Goal: Information Seeking & Learning: Learn about a topic

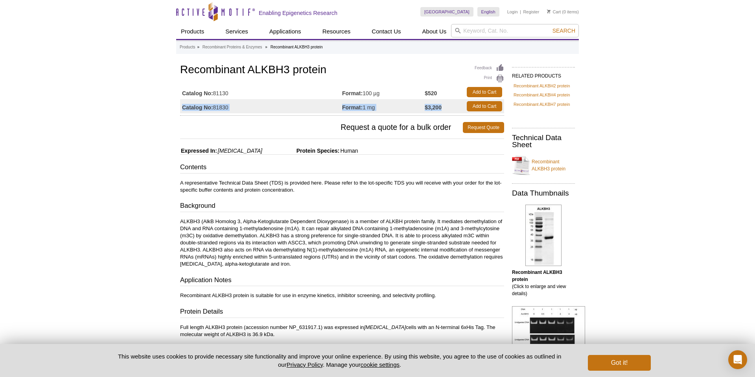
drag, startPoint x: 450, startPoint y: 109, endPoint x: 182, endPoint y: 109, distance: 267.7
click at [182, 109] on tr "Catalog No: 81830 Format: 1 mg $3,200 Add to Cart" at bounding box center [342, 106] width 324 height 14
click at [371, 113] on td "Format: 1 mg" at bounding box center [383, 106] width 83 height 14
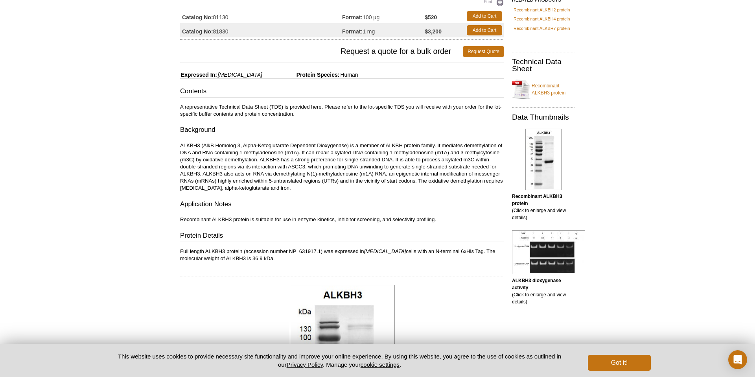
scroll to position [88, 0]
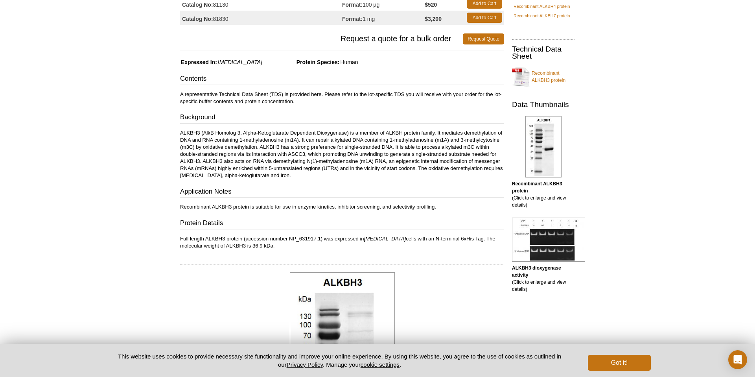
click at [318, 176] on p "ALKBH3 (AlkB Homolog 3, Alpha-Ketoglutarate Dependent Dioxygenase) is a member …" at bounding box center [342, 154] width 324 height 50
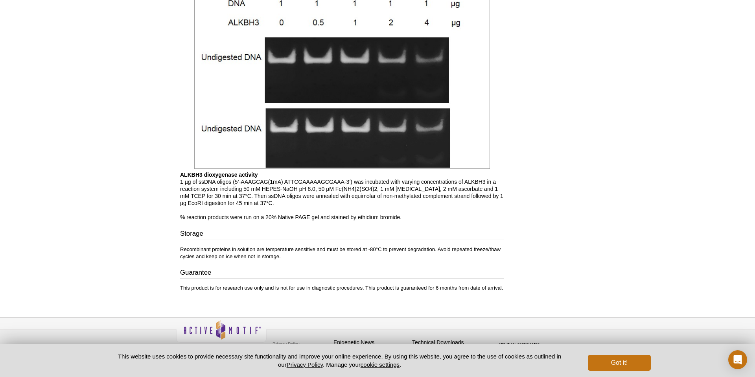
scroll to position [597, 0]
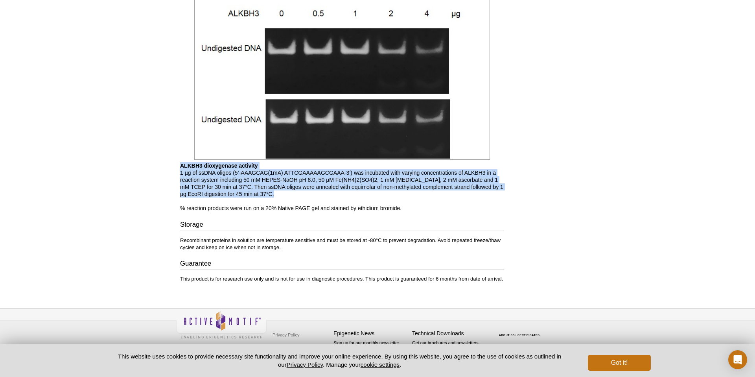
drag, startPoint x: 333, startPoint y: 195, endPoint x: 152, endPoint y: 169, distance: 182.8
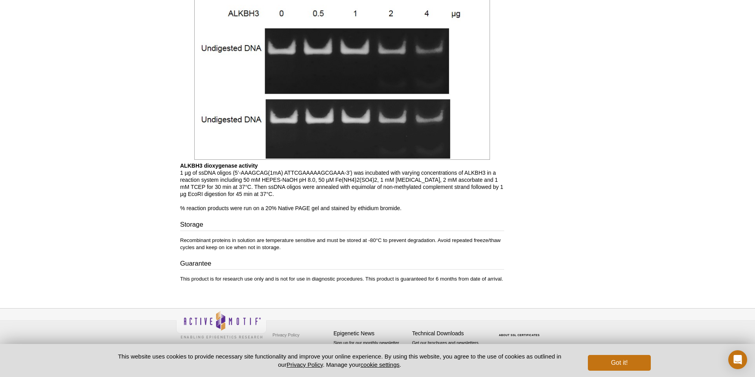
click at [301, 183] on p "ALKBH3 dioxygenase activity 1 µg of ssDNA oligos (5’-AAAGCAG(1mA) ATTCGAAAAAGCG…" at bounding box center [342, 187] width 324 height 50
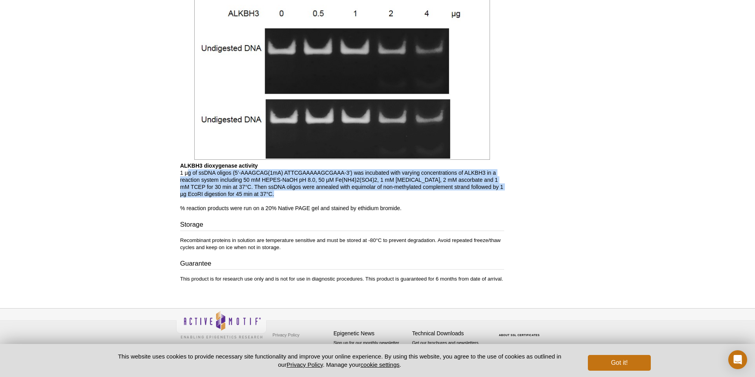
drag, startPoint x: 329, startPoint y: 195, endPoint x: 188, endPoint y: 173, distance: 142.8
click at [188, 173] on p "ALKBH3 dioxygenase activity 1 µg of ssDNA oligos (5’-AAAGCAG(1mA) ATTCGAAAAAGCG…" at bounding box center [342, 187] width 324 height 50
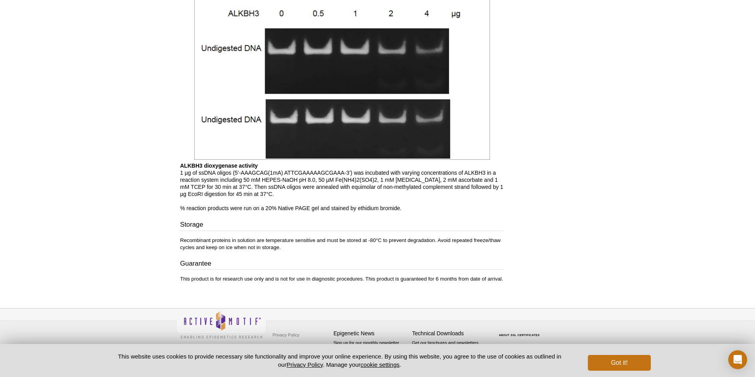
click at [292, 160] on link at bounding box center [342, 72] width 296 height 179
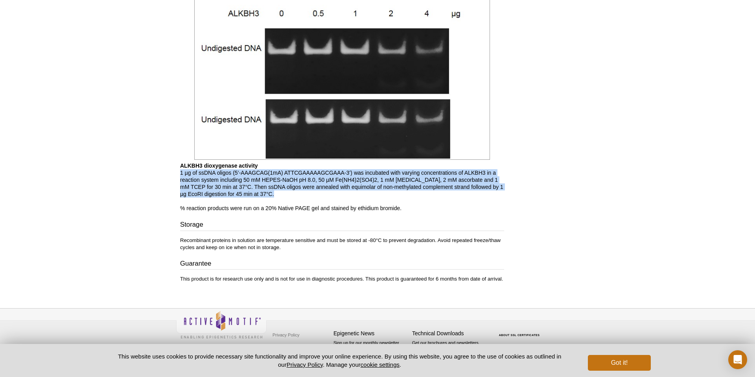
drag, startPoint x: 181, startPoint y: 172, endPoint x: 370, endPoint y: 194, distance: 190.3
click at [370, 194] on p "ALKBH3 dioxygenase activity 1 µg of ssDNA oligos (5’-AAAGCAG(1mA) ATTCGAAAAAGCG…" at bounding box center [342, 187] width 324 height 50
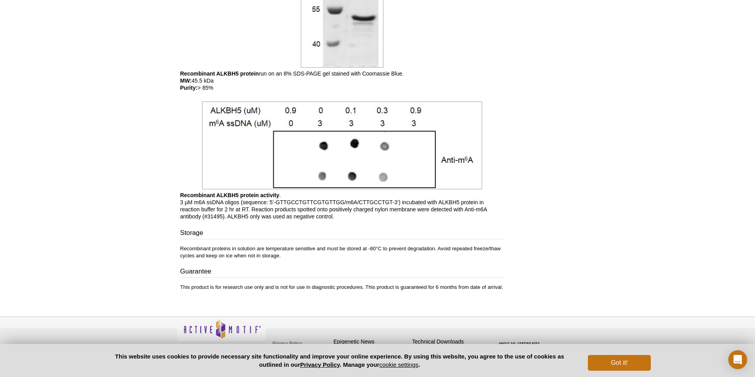
scroll to position [478, 0]
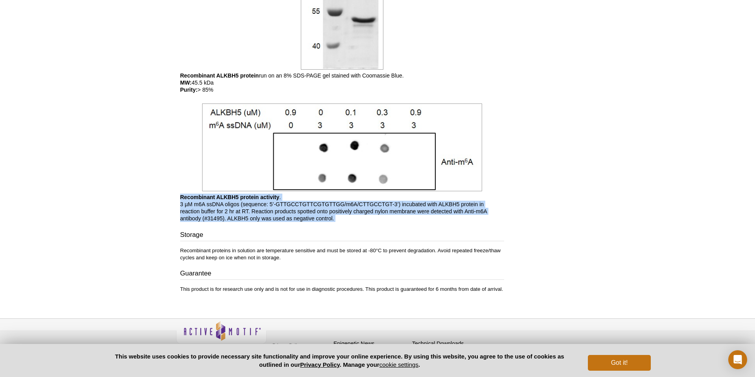
drag, startPoint x: 378, startPoint y: 224, endPoint x: 172, endPoint y: 198, distance: 207.6
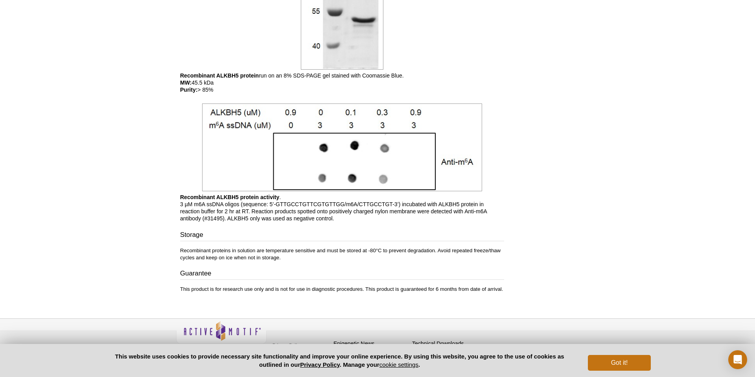
click at [292, 207] on p "Recombinant ALKBH5 protein activity . 3 µM m6A ssDNA oligos (sequence: 5’-GTTGC…" at bounding box center [342, 207] width 324 height 28
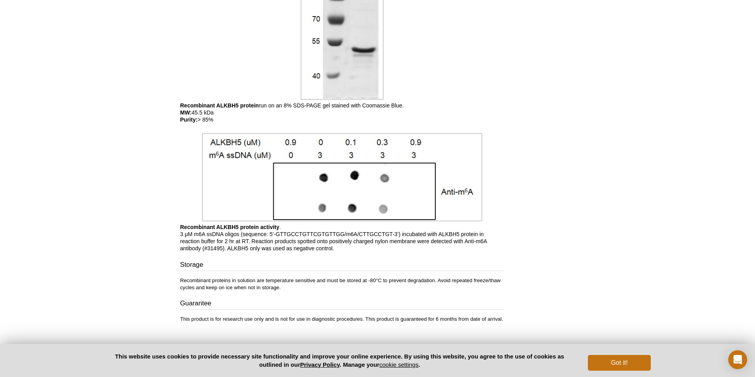
scroll to position [441, 0]
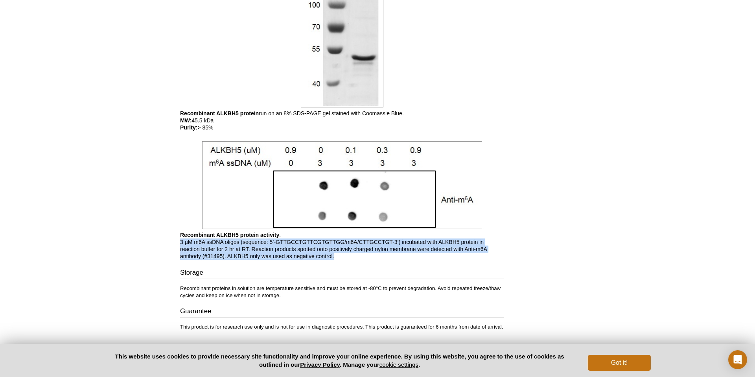
drag, startPoint x: 347, startPoint y: 258, endPoint x: 176, endPoint y: 238, distance: 172.1
click at [203, 241] on p "Recombinant ALKBH5 protein activity . 3 µM m6A ssDNA oligos (sequence: 5’-GTTGC…" at bounding box center [342, 245] width 324 height 28
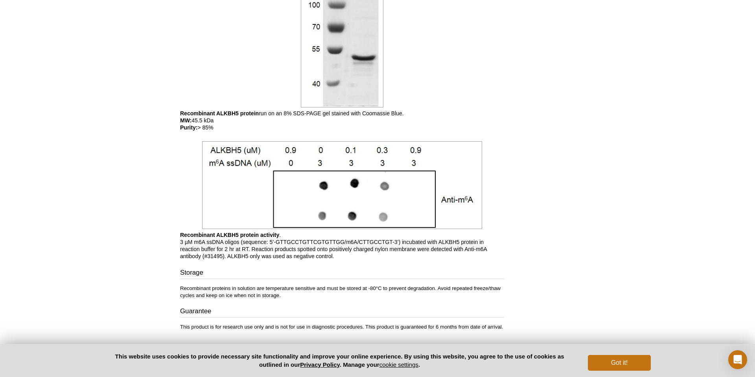
scroll to position [0, 0]
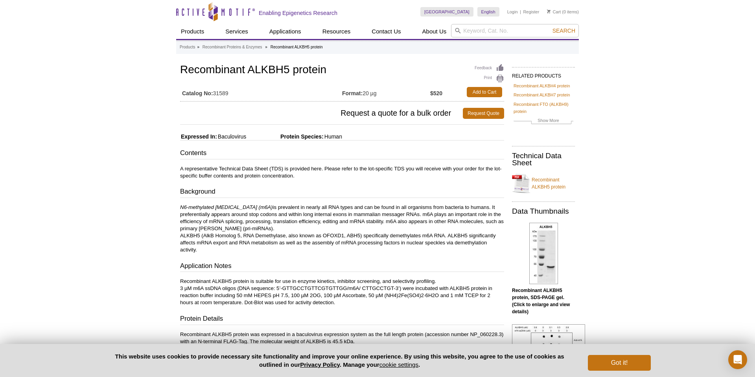
drag, startPoint x: 357, startPoint y: 61, endPoint x: 201, endPoint y: 60, distance: 155.7
click at [331, 72] on h1 "Recombinant ALKBH5 protein" at bounding box center [342, 70] width 324 height 13
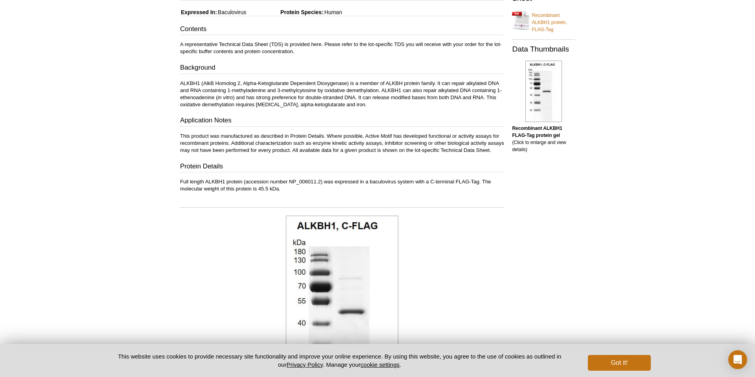
scroll to position [157, 0]
drag, startPoint x: 307, startPoint y: 149, endPoint x: 390, endPoint y: 160, distance: 84.1
click at [390, 154] on p "This product was manufactured as described in Protein Details. Where possible, …" at bounding box center [342, 143] width 324 height 21
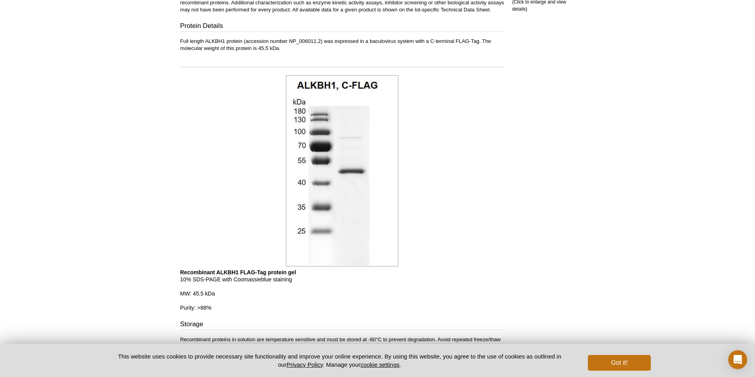
scroll to position [404, 0]
